Goal: Information Seeking & Learning: Check status

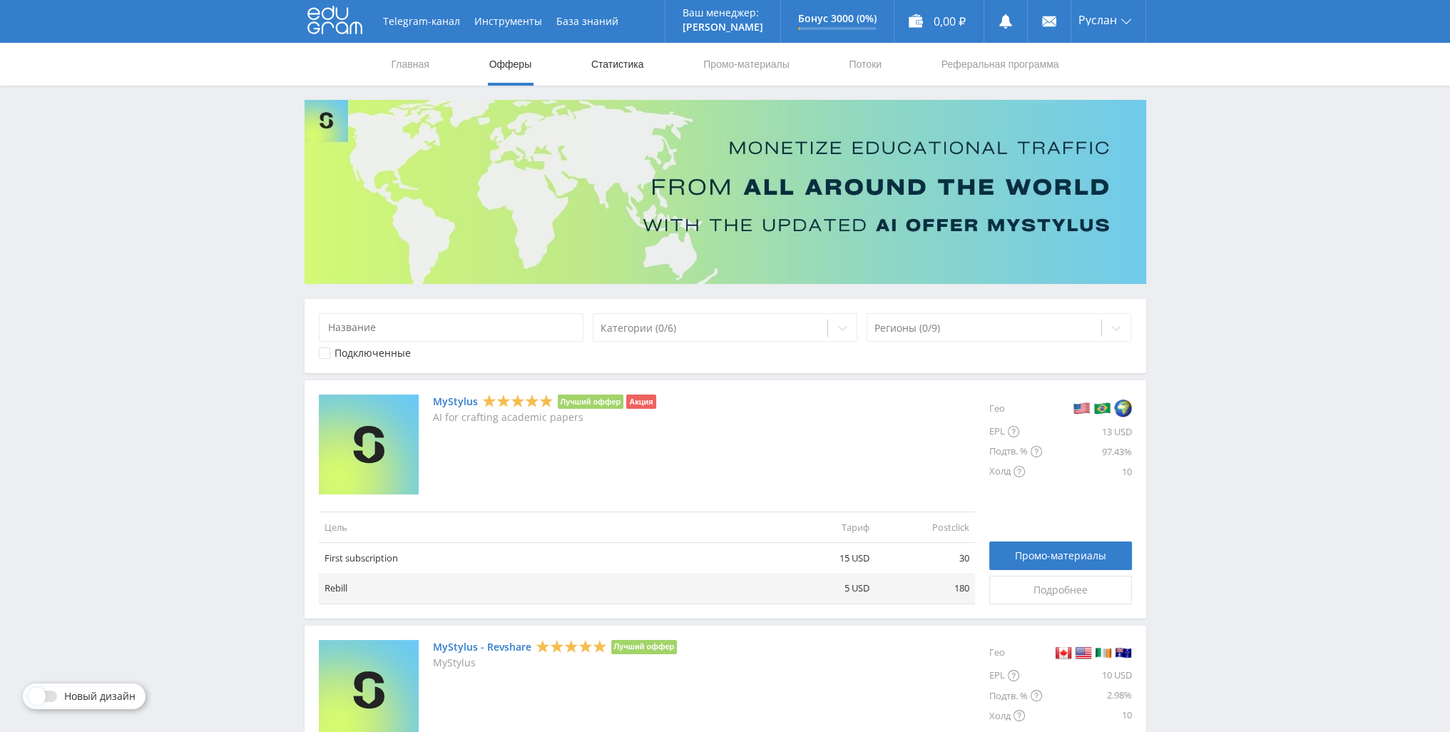
click at [605, 75] on link "Статистика" at bounding box center [618, 64] width 56 height 43
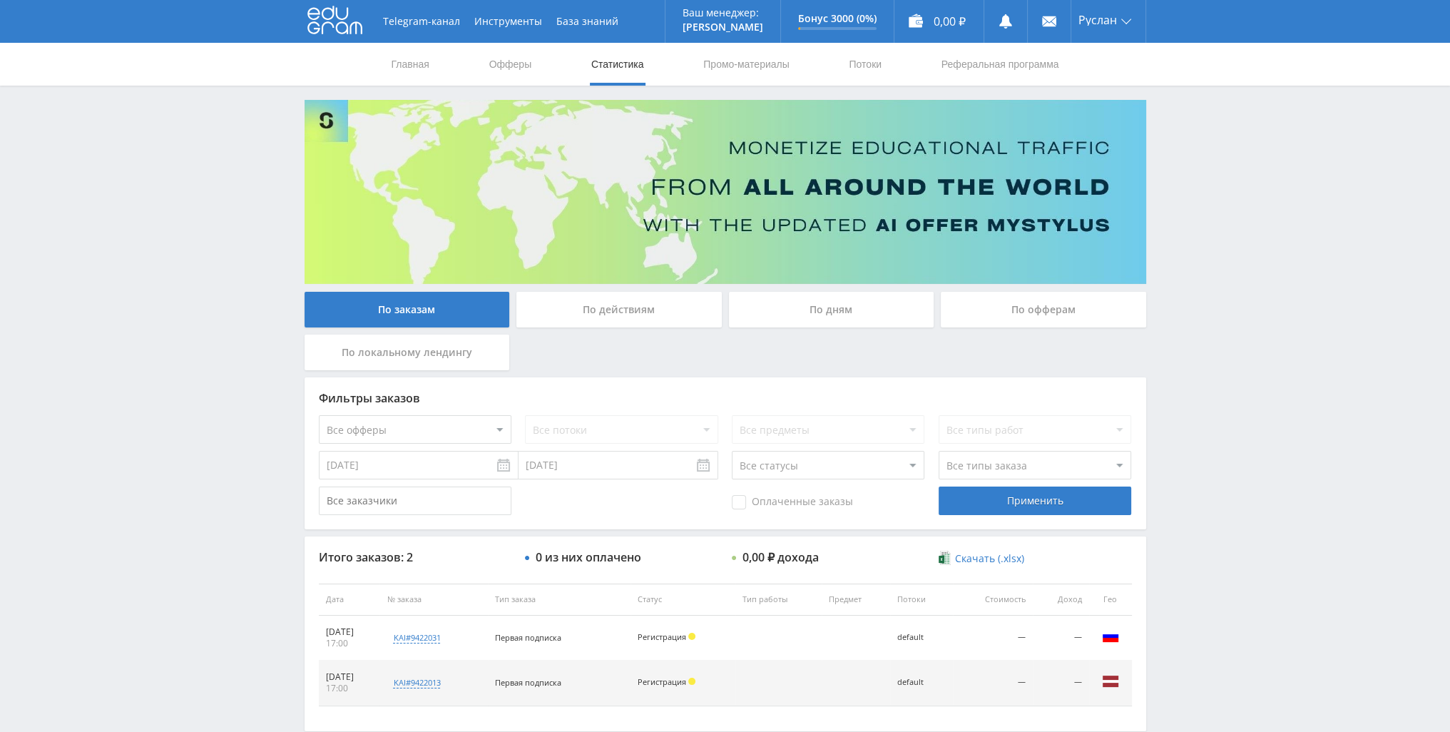
click at [711, 315] on div "По действиям" at bounding box center [618, 310] width 205 height 36
click at [0, 0] on input "По действиям" at bounding box center [0, 0] width 0 height 0
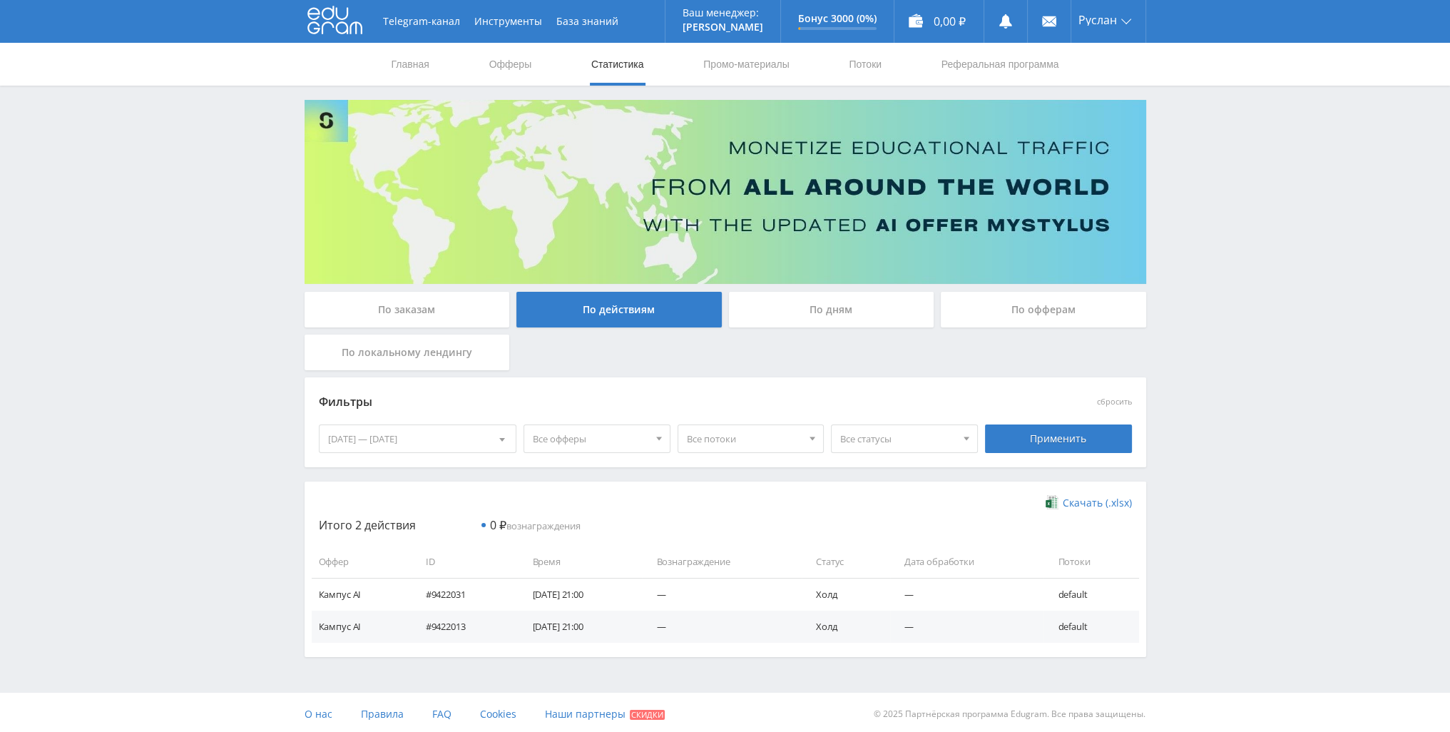
click at [738, 310] on div "По дням" at bounding box center [831, 310] width 205 height 36
click at [0, 0] on input "По дням" at bounding box center [0, 0] width 0 height 0
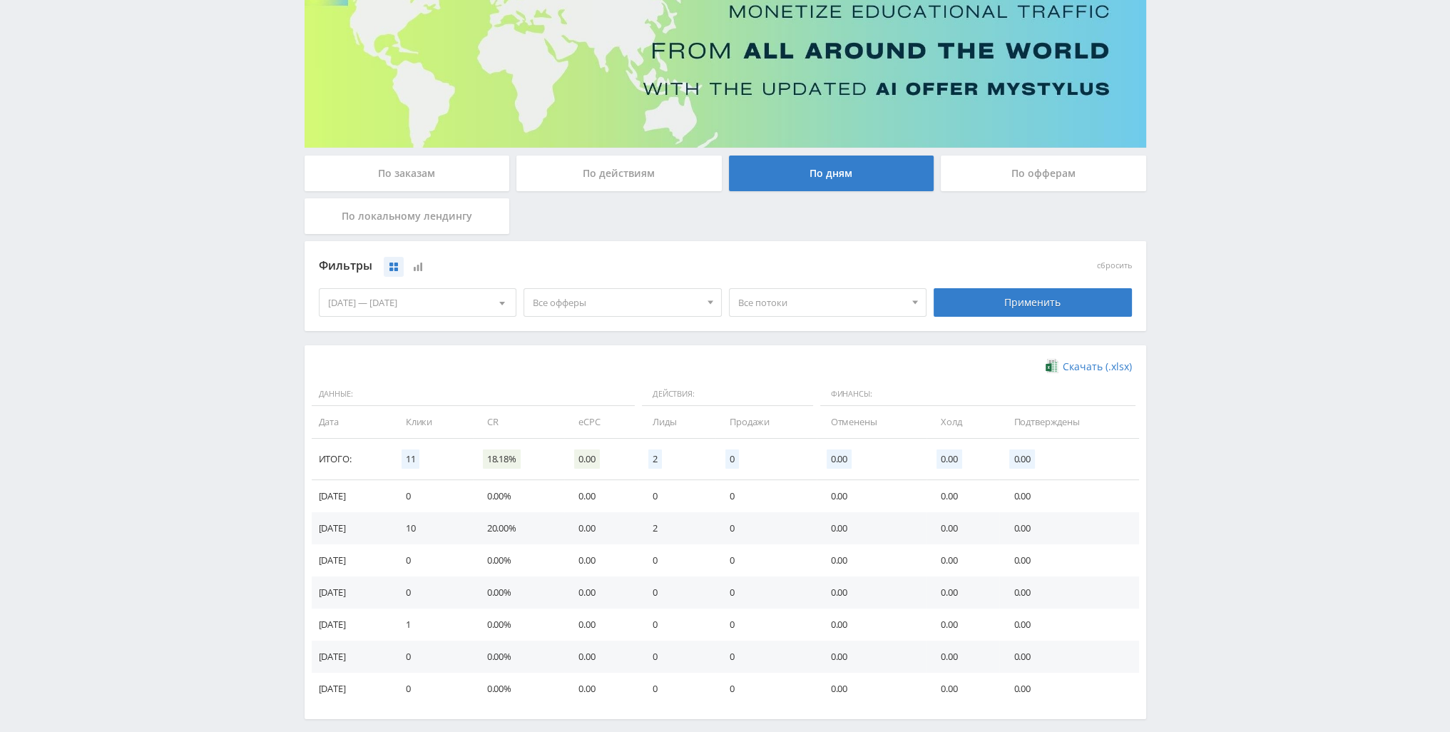
scroll to position [143, 0]
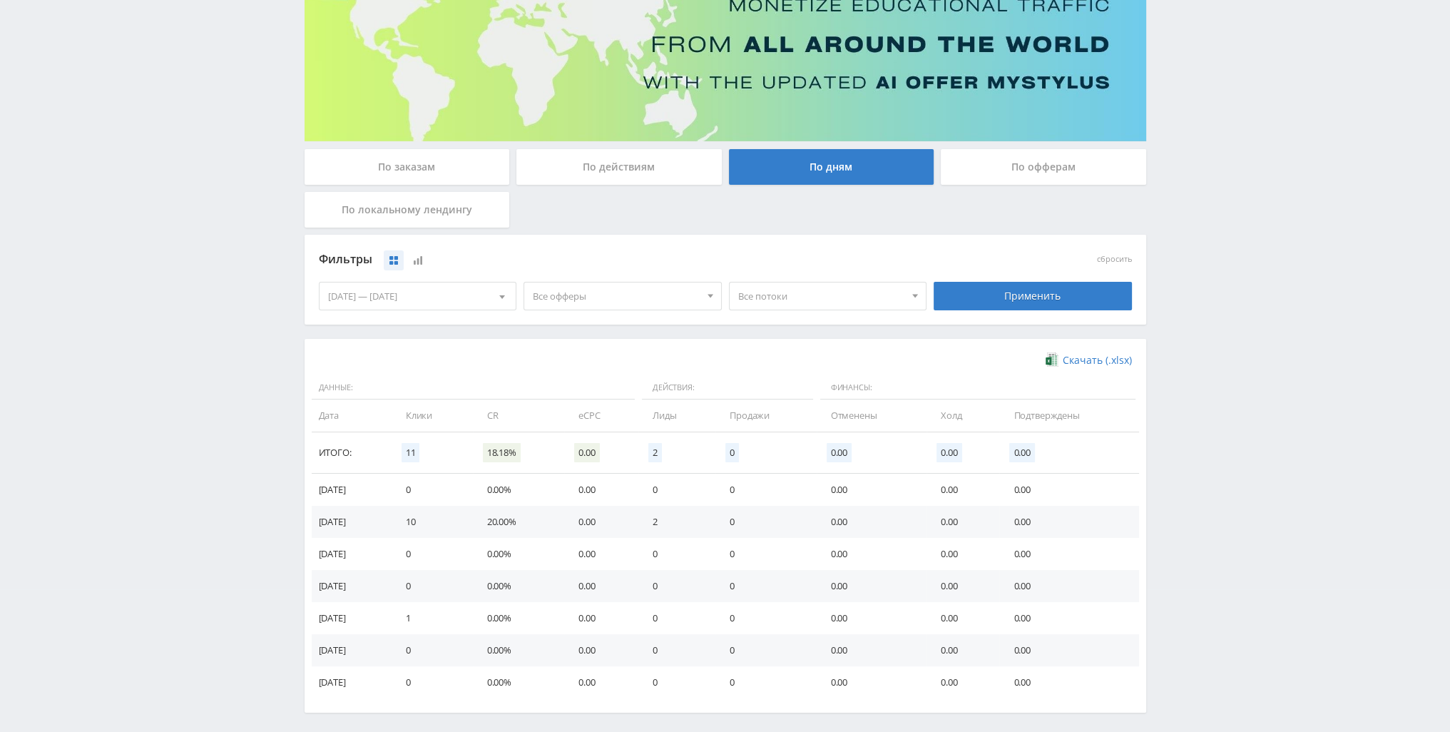
click at [960, 175] on div "По офферам" at bounding box center [1043, 167] width 205 height 36
click at [0, 0] on input "По офферам" at bounding box center [0, 0] width 0 height 0
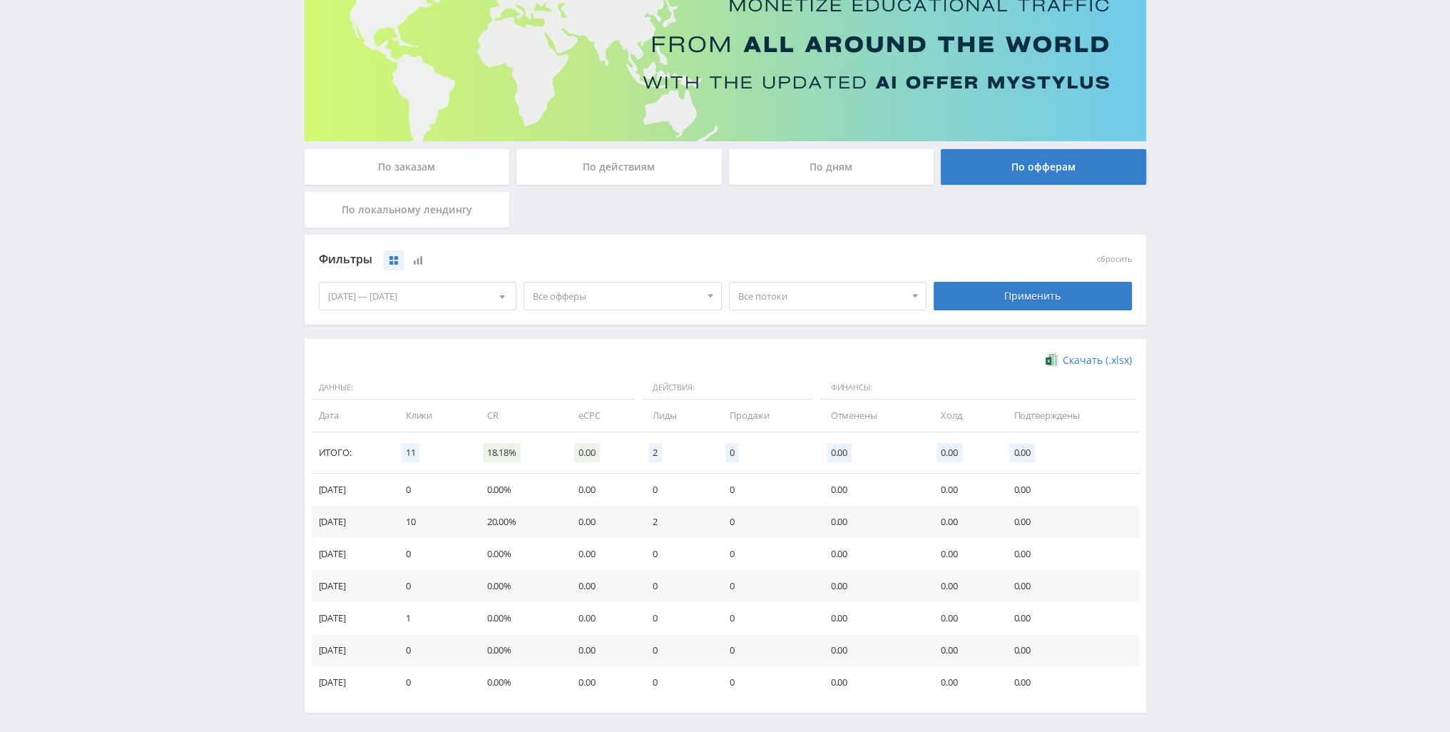
scroll to position [0, 0]
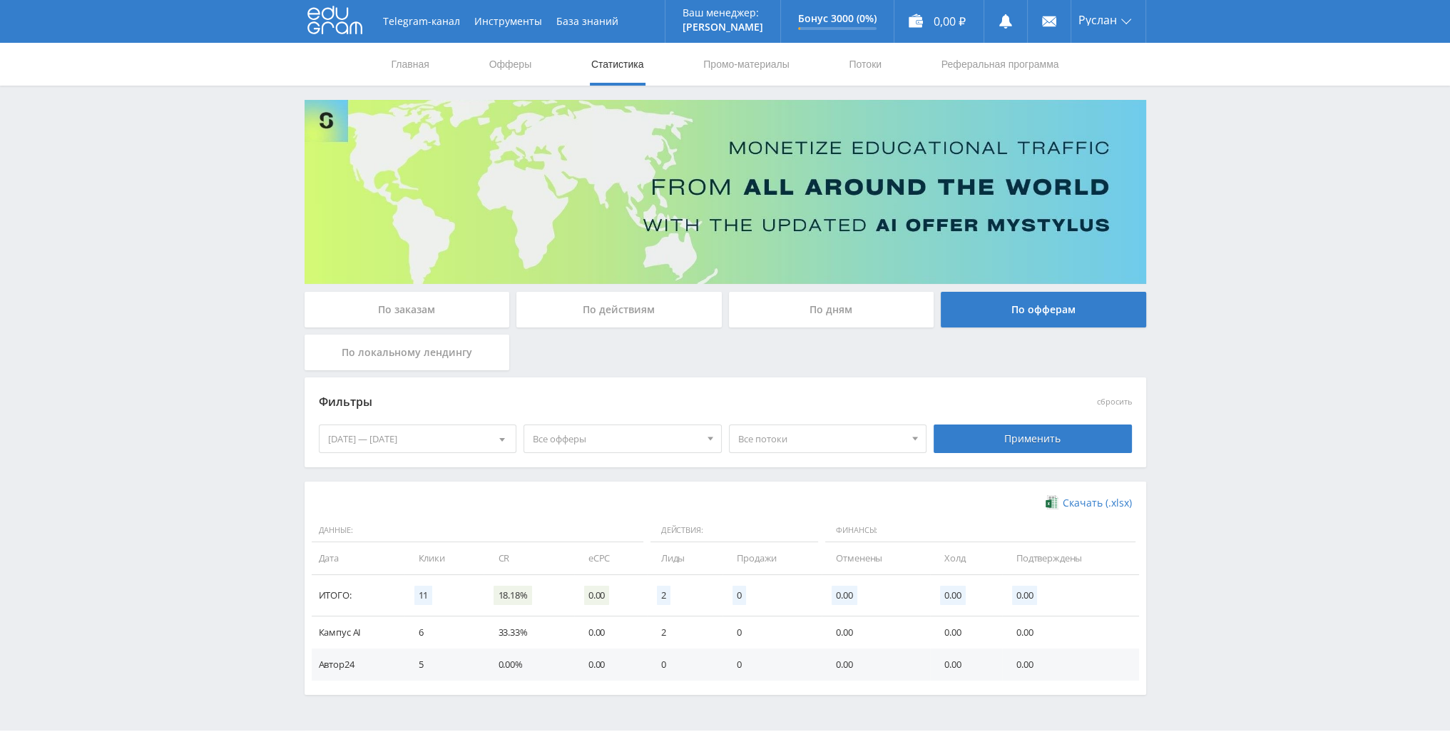
click at [678, 436] on span "Все офферы" at bounding box center [616, 438] width 167 height 27
click at [688, 325] on div "По действиям" at bounding box center [618, 310] width 205 height 36
click at [0, 0] on input "По действиям" at bounding box center [0, 0] width 0 height 0
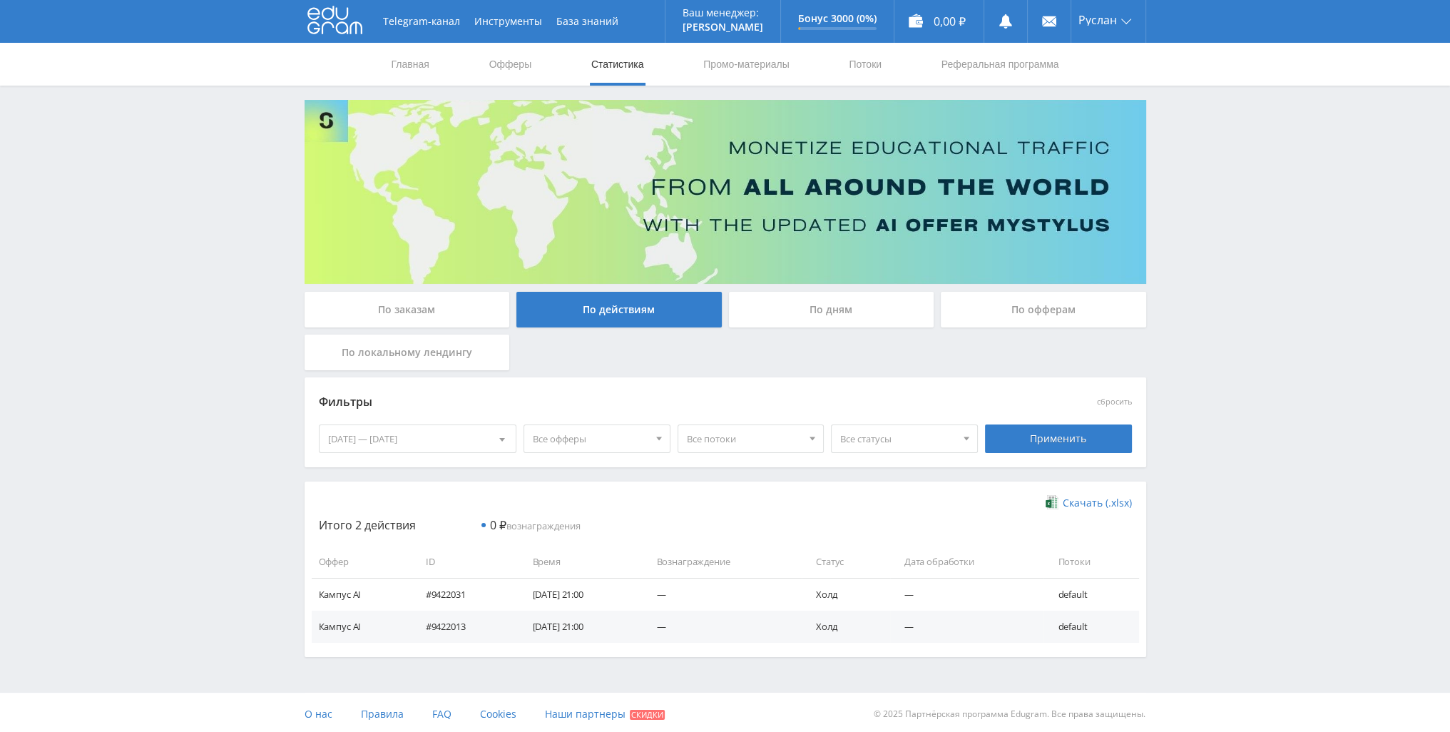
click at [451, 306] on div "По заказам" at bounding box center [407, 310] width 205 height 36
click at [0, 0] on input "По заказам" at bounding box center [0, 0] width 0 height 0
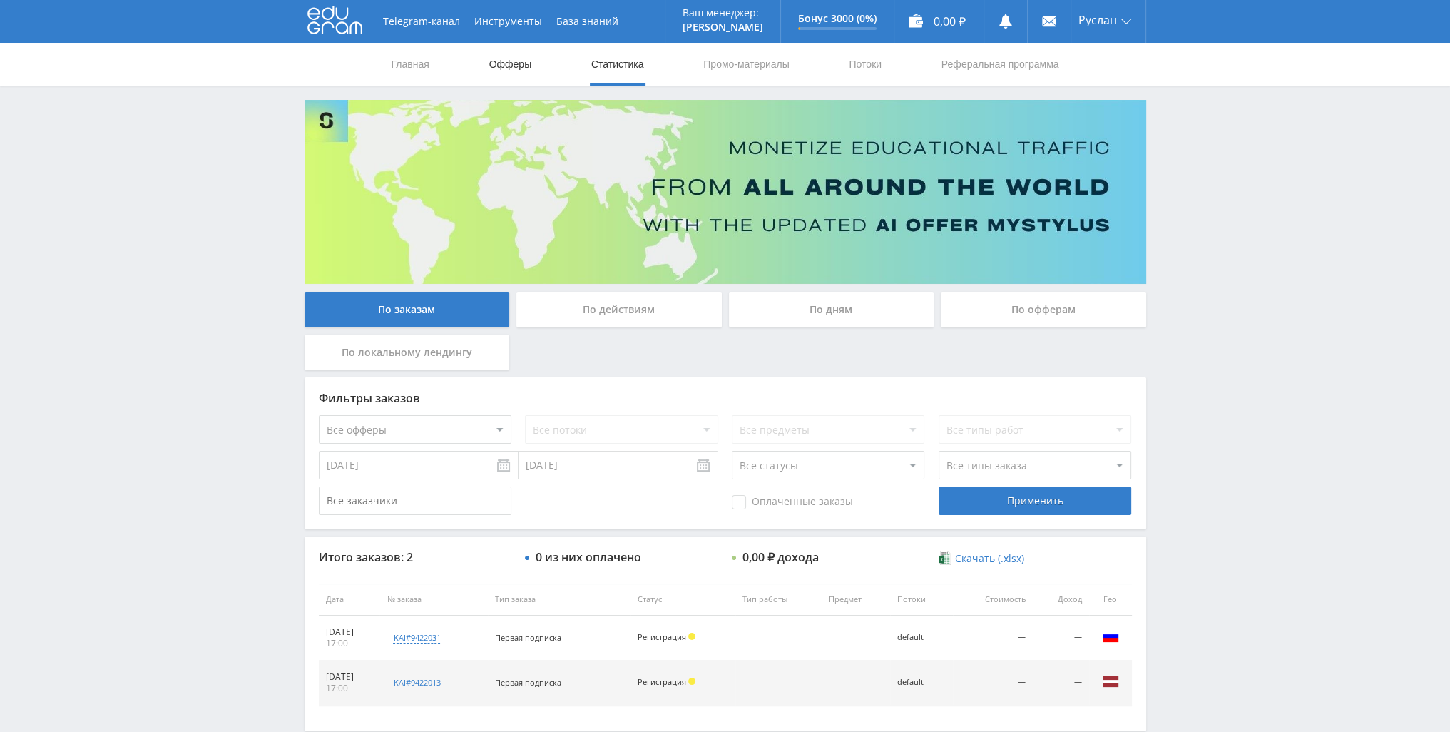
click at [496, 71] on link "Офферы" at bounding box center [511, 64] width 46 height 43
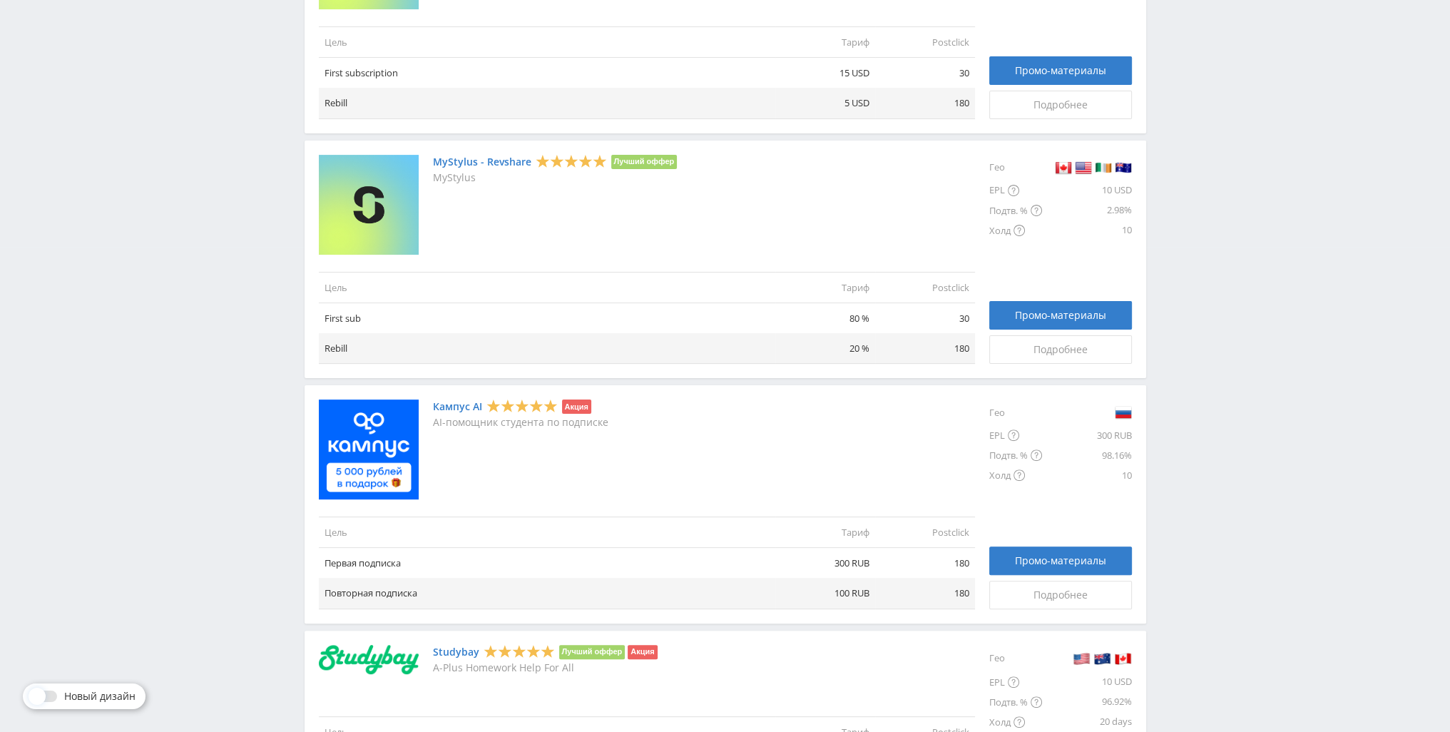
scroll to position [571, 0]
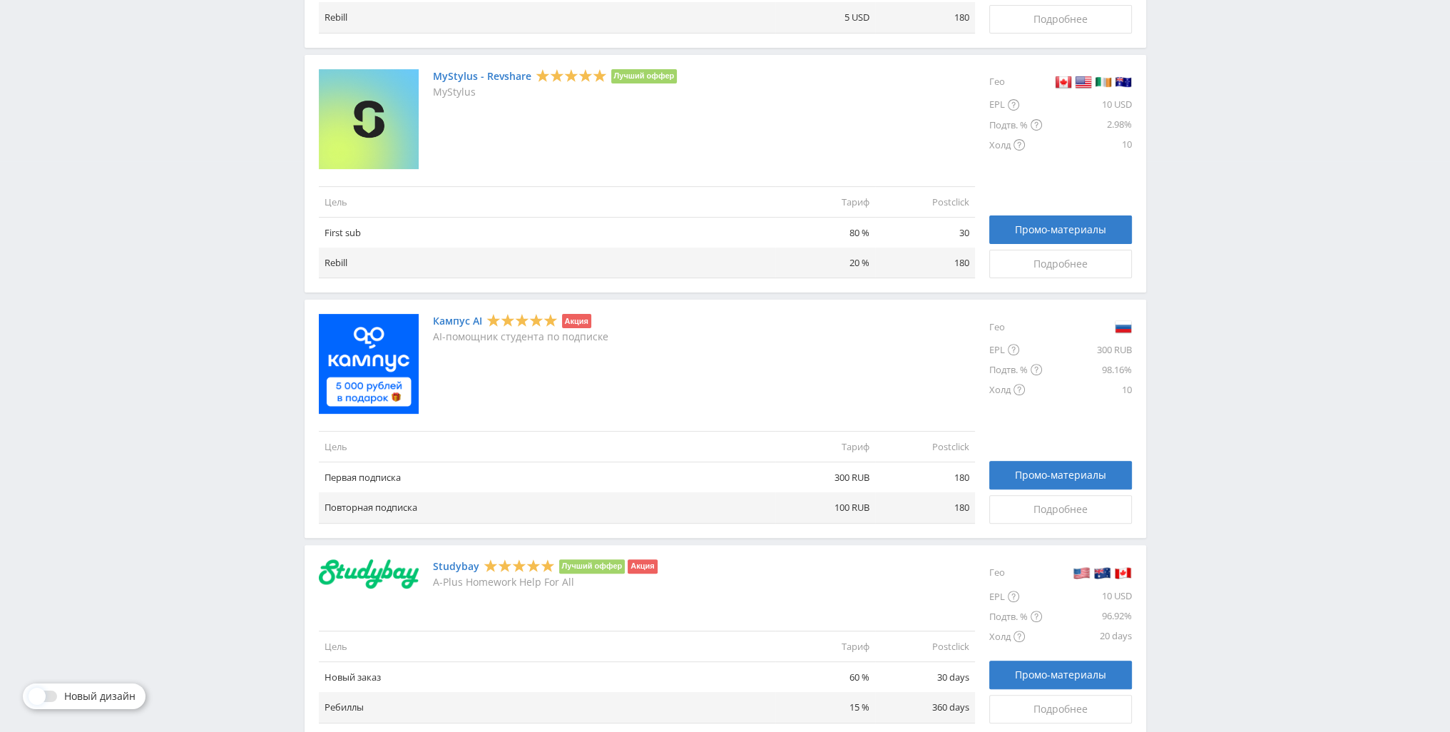
click at [467, 324] on link "Кампус AI" at bounding box center [457, 320] width 49 height 11
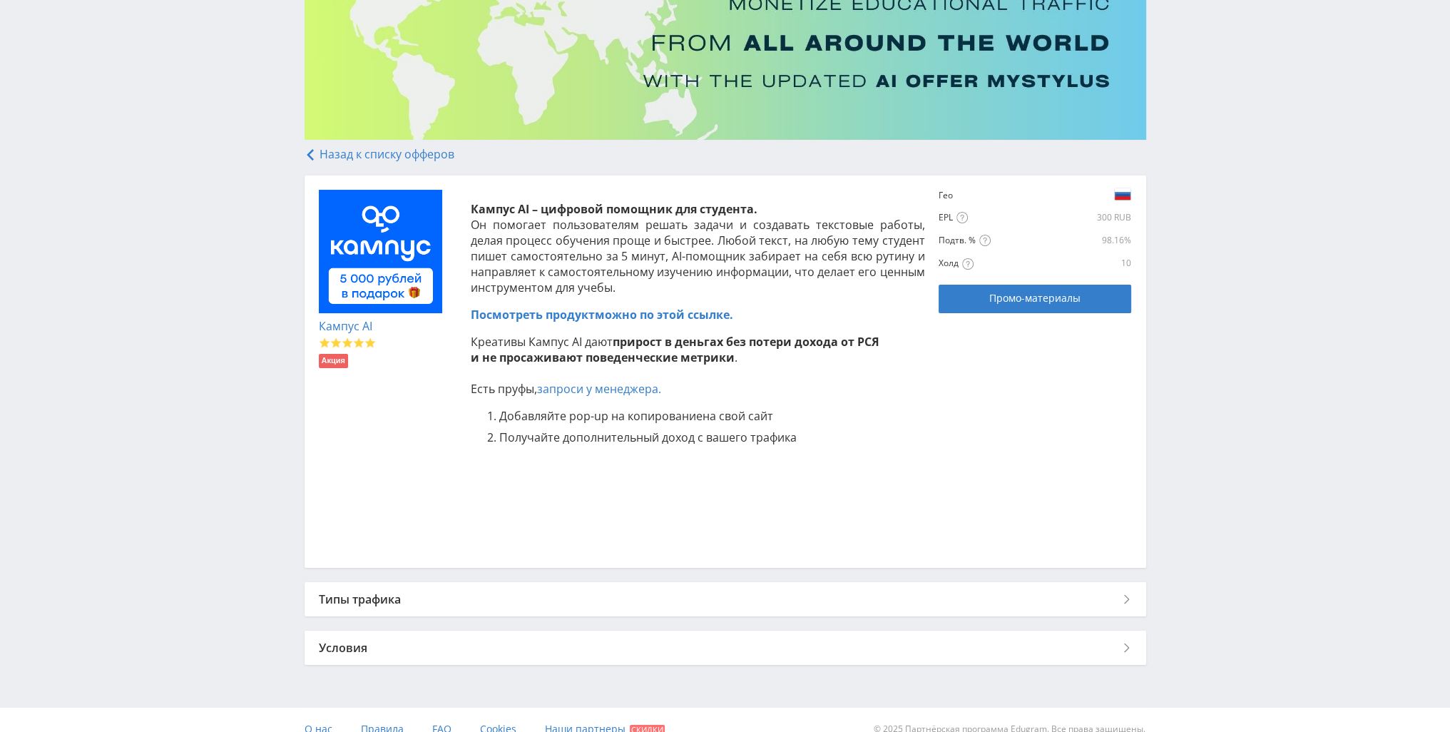
scroll to position [163, 0]
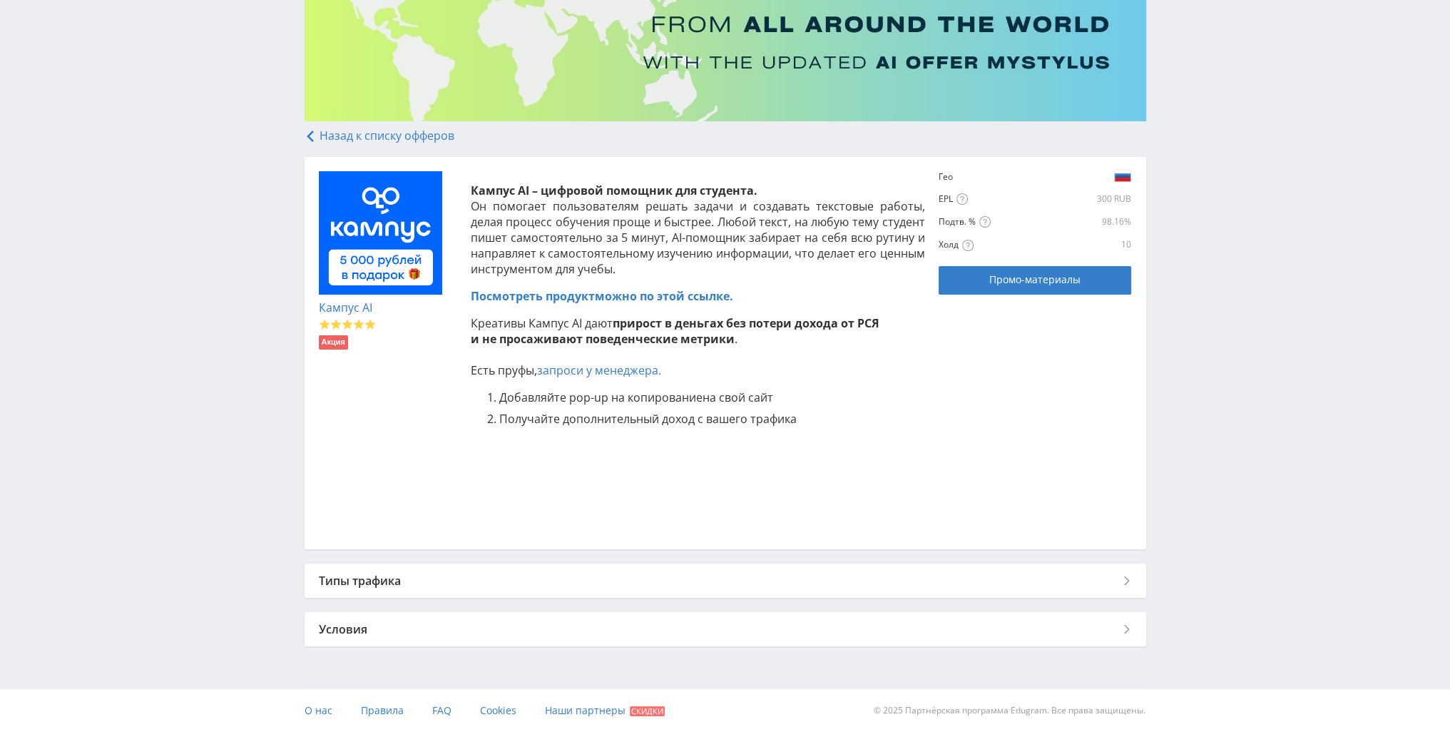
click at [722, 617] on div "Условия" at bounding box center [726, 629] width 842 height 34
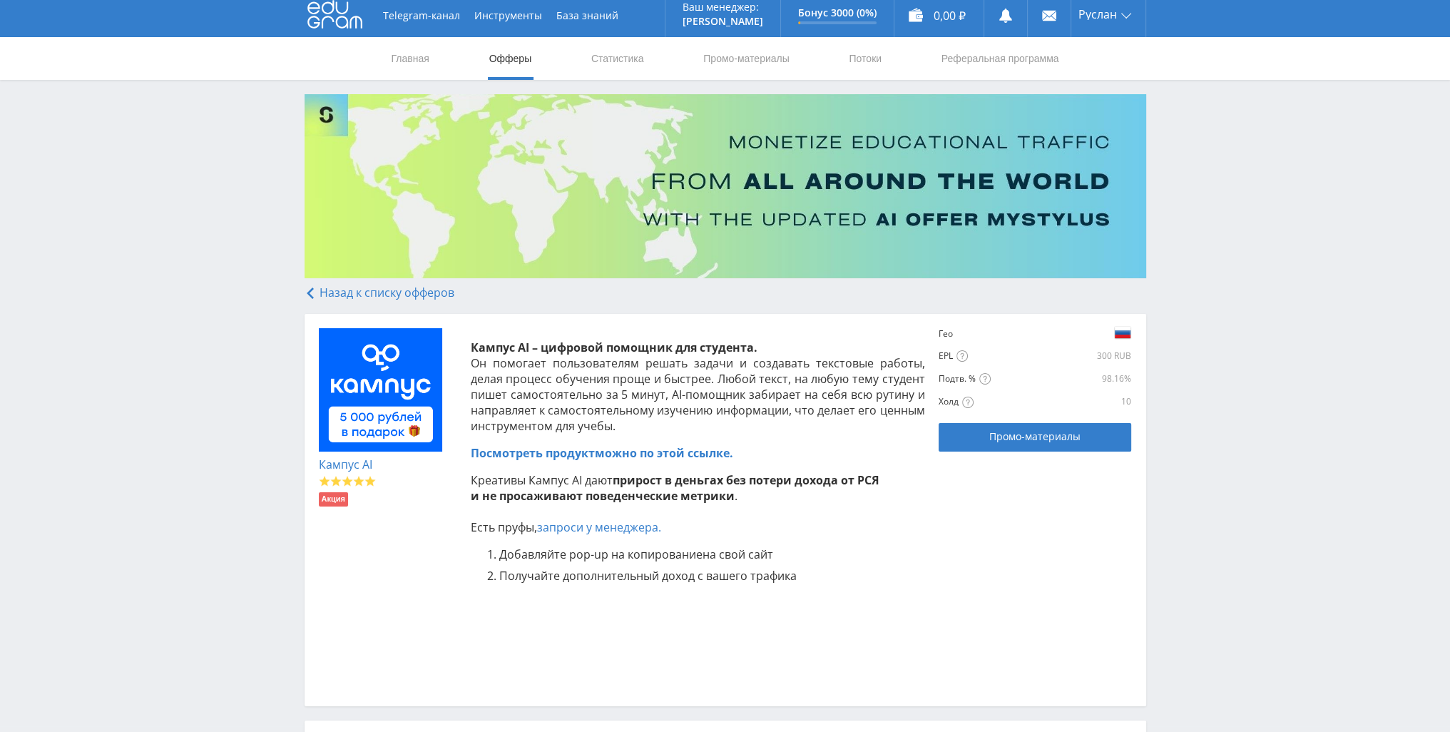
scroll to position [0, 0]
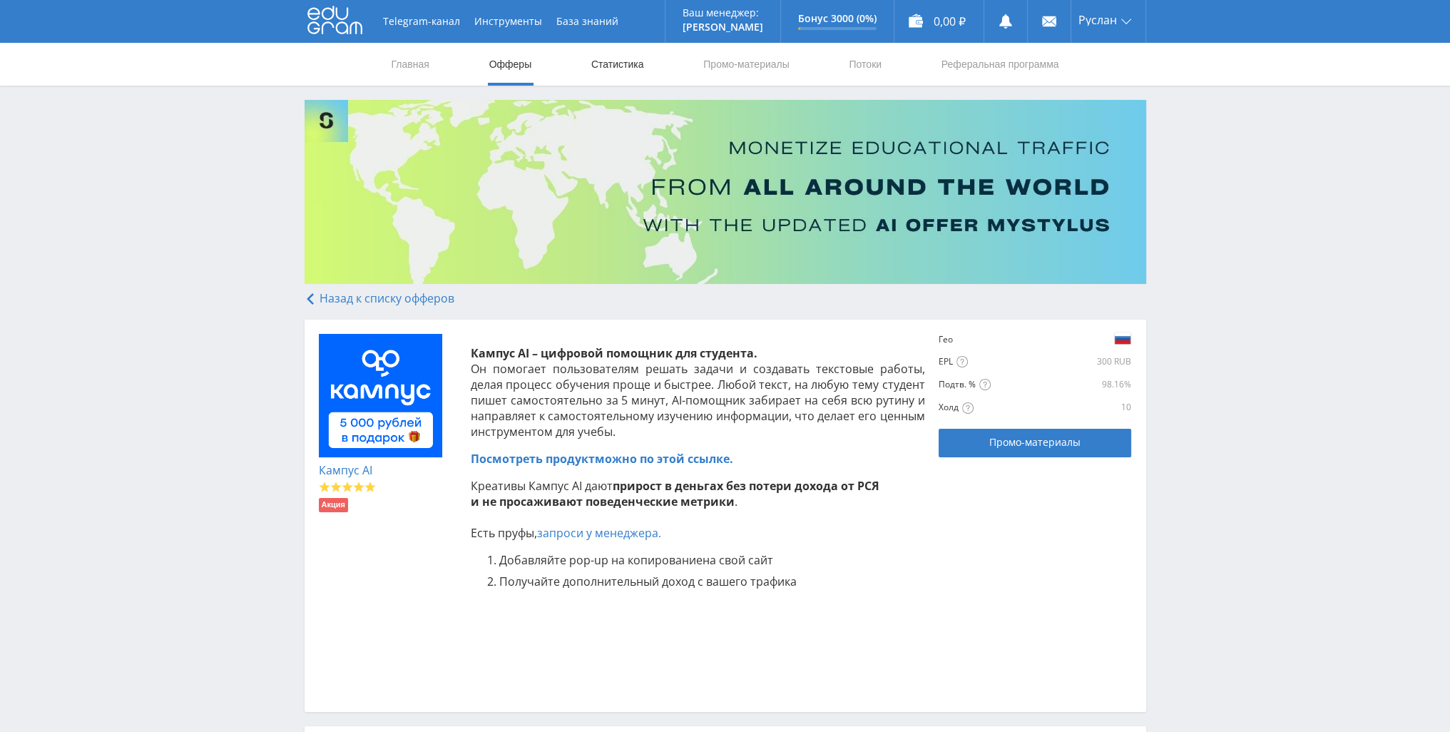
click at [631, 56] on link "Статистика" at bounding box center [618, 64] width 56 height 43
